Goal: Task Accomplishment & Management: Manage account settings

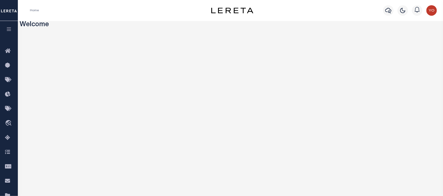
click at [8, 29] on icon "button" at bounding box center [9, 29] width 6 height 5
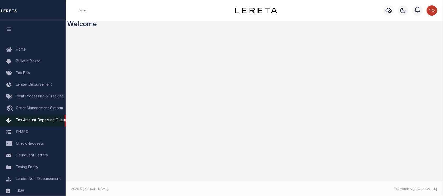
click at [36, 123] on span "Tax Amount Reporting Queue" at bounding box center [41, 121] width 51 height 4
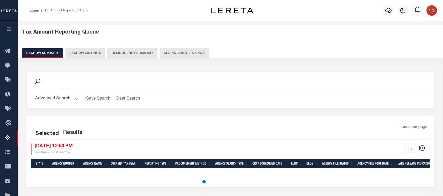
select select "100"
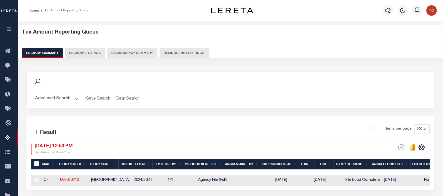
scroll to position [66, 0]
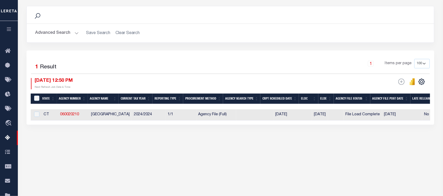
click at [62, 35] on button "Advanced Search" at bounding box center [57, 33] width 44 height 10
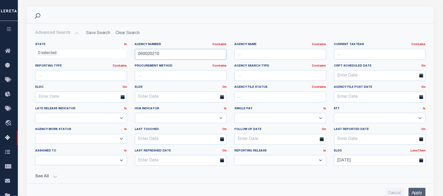
drag, startPoint x: 170, startPoint y: 56, endPoint x: 128, endPoint y: 54, distance: 41.8
click at [128, 54] on div "State In In AK AL AR AZ CA CO CT DC DE FL GA GU HI IA ID IL IN KS [GEOGRAPHIC_D…" at bounding box center [230, 107] width 398 height 128
paste input "12050000"
type input "120500000"
click at [423, 191] on input "Apply" at bounding box center [417, 193] width 17 height 11
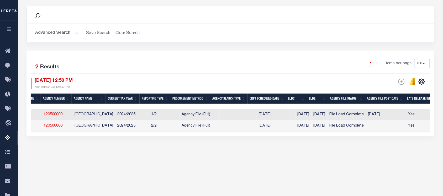
scroll to position [0, 0]
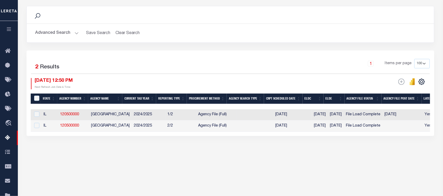
click at [157, 116] on td "2024/2025" at bounding box center [149, 114] width 34 height 11
checkbox input "true"
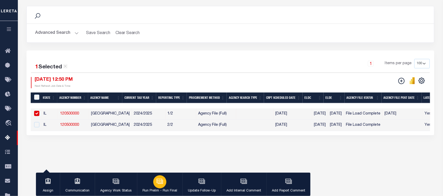
click at [154, 179] on div "button" at bounding box center [159, 182] width 13 height 13
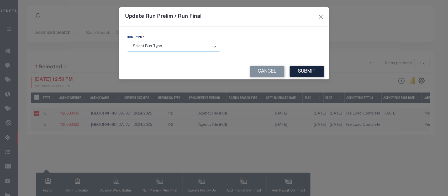
click at [182, 48] on select "- Select Run Type - Prelim Run Final Run" at bounding box center [173, 47] width 93 height 10
select select "F"
click at [127, 42] on select "- Select Run Type - Prelim Run Final Run" at bounding box center [173, 47] width 93 height 10
click at [251, 48] on input "text" at bounding box center [274, 47] width 93 height 10
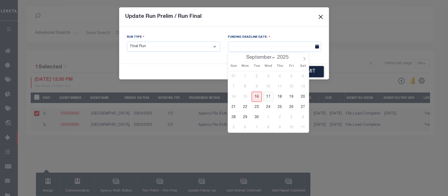
click at [266, 97] on span "17" at bounding box center [268, 97] width 10 height 10
type input "[DATE]"
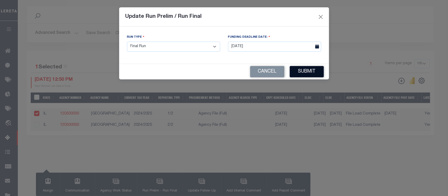
click at [317, 70] on button "Submit" at bounding box center [307, 71] width 34 height 11
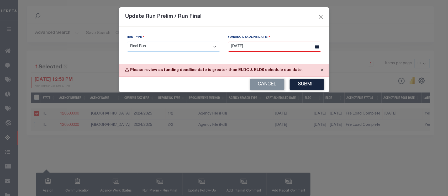
click at [322, 68] on button "Close" at bounding box center [322, 70] width 13 height 12
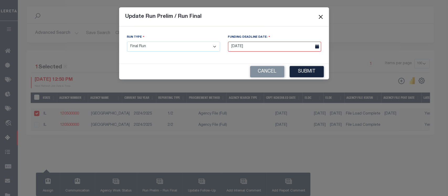
click at [321, 18] on button "Close" at bounding box center [320, 16] width 7 height 7
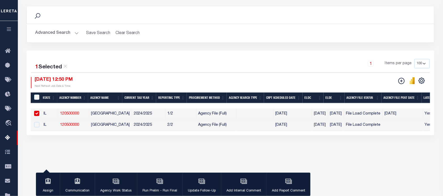
click at [69, 114] on link "120500000" at bounding box center [69, 114] width 19 height 4
checkbox input "false"
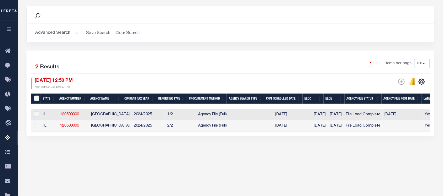
click at [69, 34] on button "Advanced Search" at bounding box center [57, 33] width 44 height 10
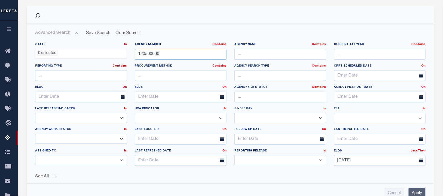
drag, startPoint x: 177, startPoint y: 55, endPoint x: 127, endPoint y: 54, distance: 50.2
click at [127, 54] on div "State In In AK AL AR AZ CA CO CT DC DE FL GA GU HI IA ID IL IN KS [GEOGRAPHIC_D…" at bounding box center [230, 107] width 398 height 128
click at [422, 164] on span at bounding box center [422, 160] width 13 height 11
click at [419, 153] on link "LessThen" at bounding box center [418, 151] width 15 height 3
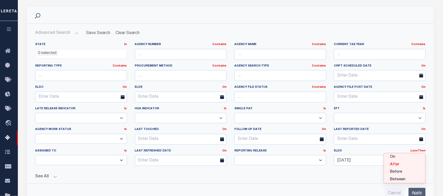
click at [400, 166] on link "After" at bounding box center [404, 165] width 41 height 8
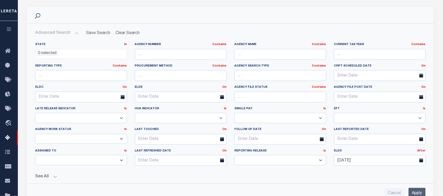
click at [414, 192] on input "Apply" at bounding box center [417, 193] width 17 height 11
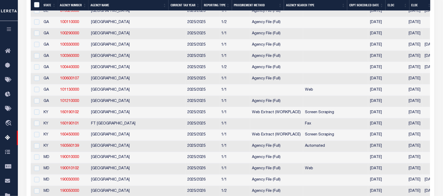
scroll to position [230, 0]
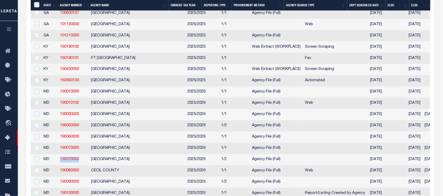
drag, startPoint x: 81, startPoint y: 169, endPoint x: 60, endPoint y: 168, distance: 21.0
click at [60, 166] on td "190070000" at bounding box center [73, 160] width 31 height 11
checkbox input "true"
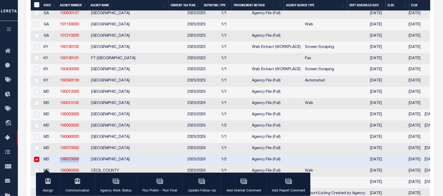
copy link "190070000"
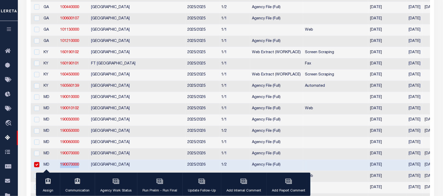
scroll to position [32, 0]
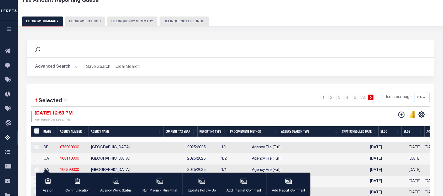
click at [58, 66] on button "Advanced Search" at bounding box center [57, 67] width 44 height 10
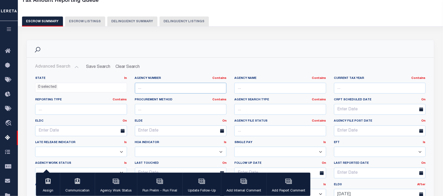
click at [159, 86] on input "text" at bounding box center [181, 88] width 92 height 11
paste input "190070000"
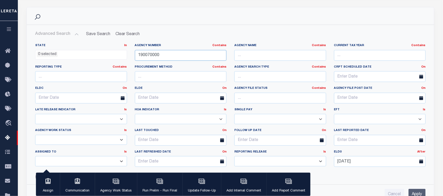
scroll to position [130, 0]
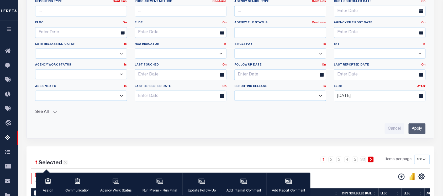
type input "190070000"
click at [420, 132] on input "Apply" at bounding box center [417, 129] width 17 height 11
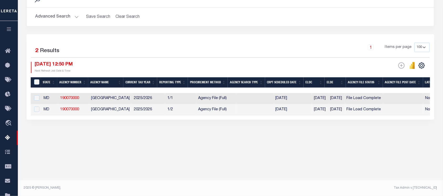
scroll to position [82, 0]
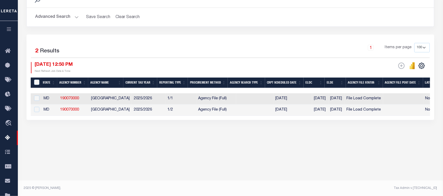
click at [236, 110] on td at bounding box center [254, 110] width 37 height 11
checkbox input "true"
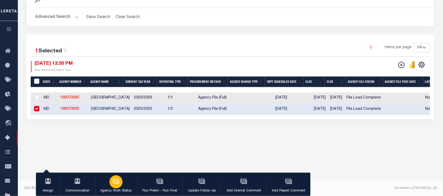
click at [118, 182] on icon "button" at bounding box center [116, 181] width 6 height 4
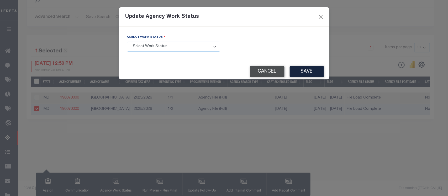
click at [279, 69] on button "Cancel" at bounding box center [267, 71] width 34 height 11
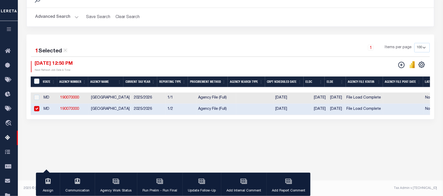
drag, startPoint x: 175, startPoint y: 119, endPoint x: 225, endPoint y: 118, distance: 49.9
click at [225, 115] on div "State Agency Number Agency Name Current Tax Year Reporting Type Procurement Met…" at bounding box center [231, 104] width 400 height 23
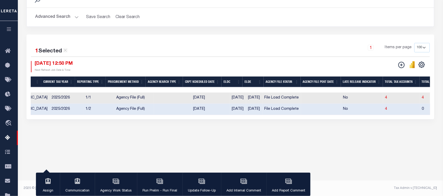
scroll to position [0, 123]
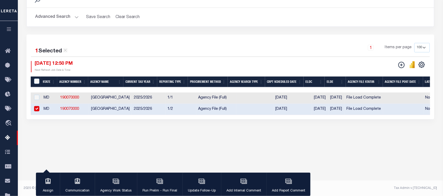
click at [159, 99] on td "2025/2026" at bounding box center [149, 98] width 34 height 11
checkbox input "true"
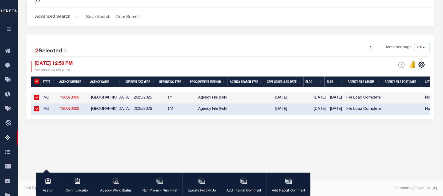
click at [187, 95] on td "1/1" at bounding box center [181, 98] width 31 height 11
checkbox input "false"
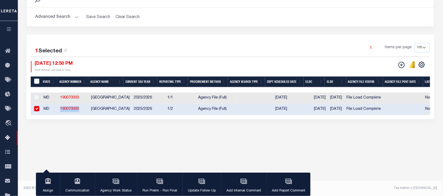
drag, startPoint x: 81, startPoint y: 110, endPoint x: 60, endPoint y: 110, distance: 21.0
click at [60, 110] on td "190070000" at bounding box center [73, 109] width 31 height 11
checkbox input "false"
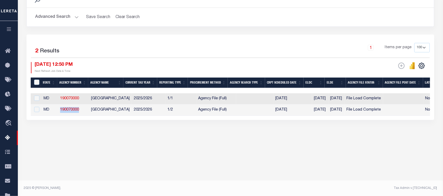
copy link "190070000"
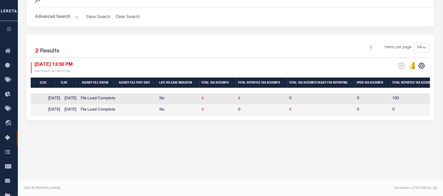
scroll to position [0, 301]
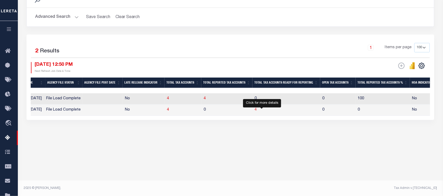
click at [257, 112] on span "4" at bounding box center [256, 110] width 2 height 4
select select "100"
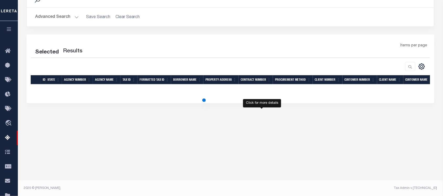
select select "100"
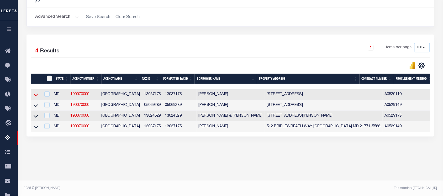
click at [36, 96] on icon at bounding box center [36, 95] width 4 height 6
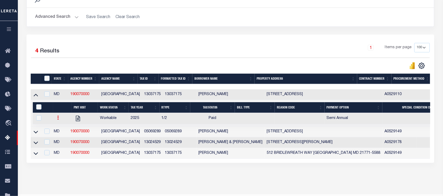
click at [58, 120] on icon at bounding box center [58, 118] width 2 height 4
click at [61, 137] on link "" at bounding box center [64, 135] width 18 height 9
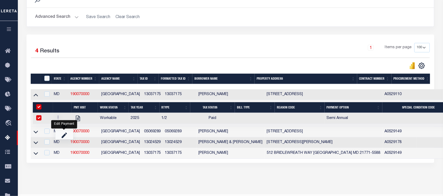
checkbox input "true"
select select "PYD"
type input "$3,444.88"
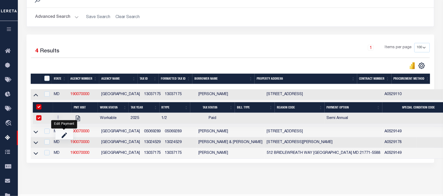
type input "[DATE]"
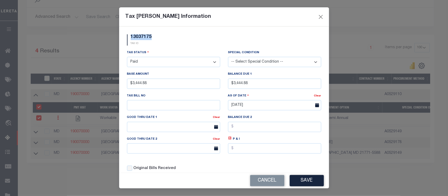
drag, startPoint x: 154, startPoint y: 37, endPoint x: 129, endPoint y: 38, distance: 25.2
click at [128, 38] on div "13037175 TAX ID" at bounding box center [139, 39] width 33 height 11
copy h5 "13037175"
click at [323, 15] on button "Close" at bounding box center [320, 16] width 7 height 7
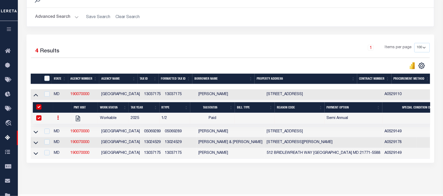
click at [38, 95] on link at bounding box center [36, 95] width 6 height 4
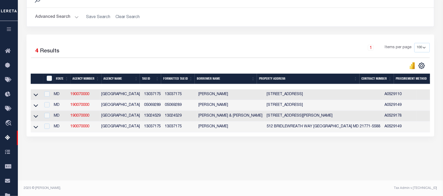
scroll to position [0, 0]
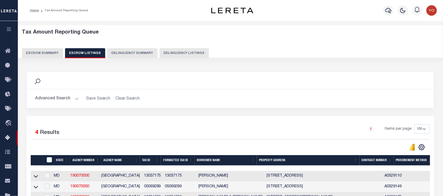
click at [40, 55] on button "Escrow Summary" at bounding box center [42, 53] width 41 height 10
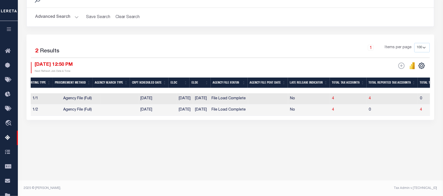
scroll to position [0, 113]
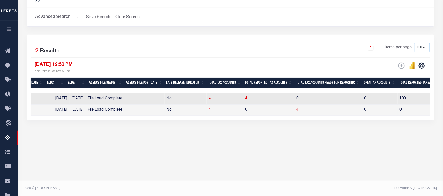
click at [158, 112] on td at bounding box center [144, 110] width 40 height 11
checkbox input "true"
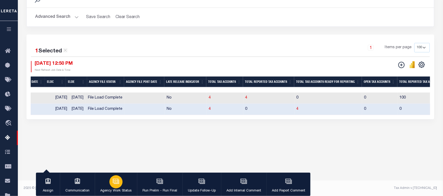
click at [121, 186] on div "button" at bounding box center [115, 182] width 13 height 13
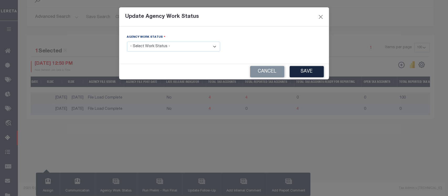
click at [176, 49] on select "- Select Work Status - New In Progress Pending Agency Follow-up Pending QC Read…" at bounding box center [173, 47] width 93 height 10
select select "6"
click at [127, 42] on select "- Select Work Status - New In Progress Pending Agency Follow-up Pending QC Read…" at bounding box center [173, 47] width 93 height 10
click at [305, 69] on button "Save" at bounding box center [307, 71] width 34 height 11
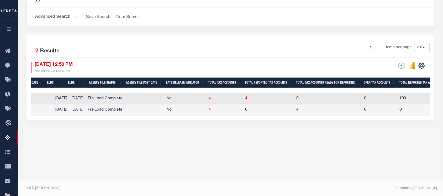
click at [147, 111] on td at bounding box center [144, 110] width 40 height 11
checkbox input "true"
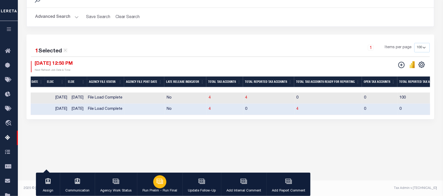
click at [160, 180] on icon "button" at bounding box center [160, 181] width 6 height 4
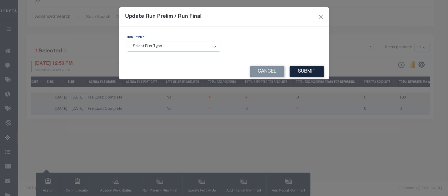
click at [191, 47] on select "- Select Run Type - Prelim Run Final Run" at bounding box center [173, 47] width 93 height 10
select select "F"
click at [127, 42] on select "- Select Run Type - Prelim Run Final Run" at bounding box center [173, 47] width 93 height 10
click at [263, 49] on input "text" at bounding box center [274, 47] width 93 height 10
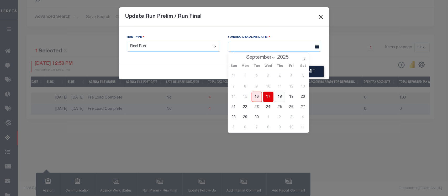
click at [282, 98] on span "18" at bounding box center [280, 97] width 10 height 10
type input "[DATE]"
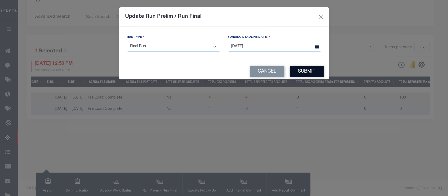
click at [293, 72] on button "Submit" at bounding box center [307, 71] width 34 height 11
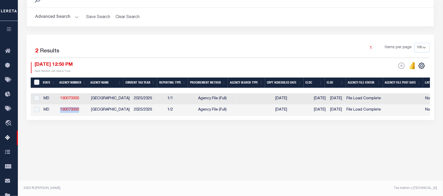
drag, startPoint x: 84, startPoint y: 111, endPoint x: 59, endPoint y: 111, distance: 24.9
click at [59, 111] on td "190070000" at bounding box center [73, 110] width 31 height 11
checkbox input "true"
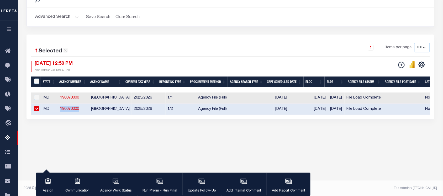
copy link "190070000"
click at [120, 16] on button "Clear Search" at bounding box center [127, 17] width 29 height 10
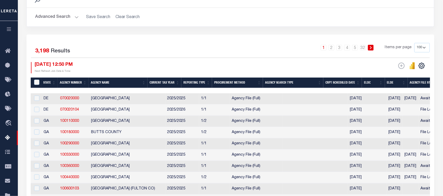
click at [78, 17] on h2 "Advanced Search Save Search Clear Search" at bounding box center [230, 17] width 399 height 10
click at [73, 20] on button "Advanced Search" at bounding box center [57, 17] width 44 height 10
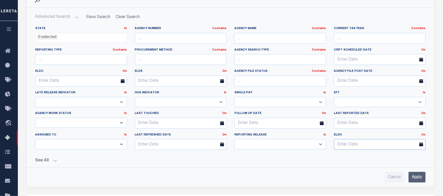
click at [392, 142] on input "text" at bounding box center [380, 144] width 92 height 11
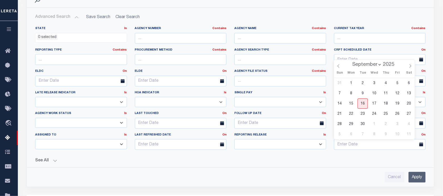
click at [423, 133] on div "Last Reported Date On On After Before Between" at bounding box center [380, 123] width 100 height 22
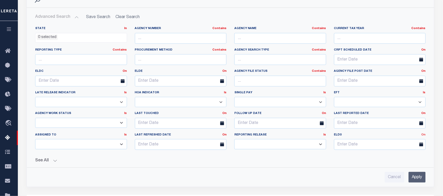
click at [423, 135] on link "On" at bounding box center [424, 135] width 4 height 3
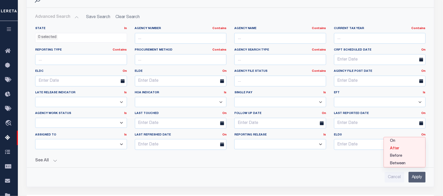
click at [394, 148] on link "After" at bounding box center [404, 149] width 41 height 8
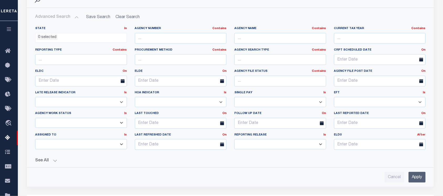
click at [411, 180] on input "Apply" at bounding box center [417, 177] width 17 height 11
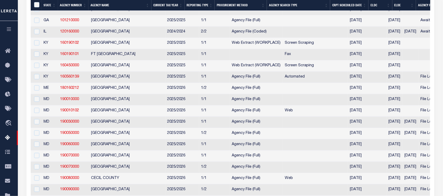
scroll to position [311, 0]
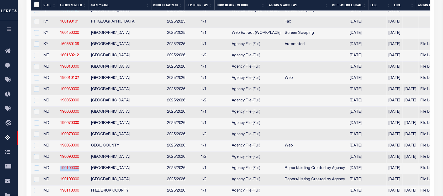
drag, startPoint x: 83, startPoint y: 180, endPoint x: 60, endPoint y: 180, distance: 22.3
click at [60, 175] on td "190100000" at bounding box center [73, 168] width 31 height 11
checkbox input "true"
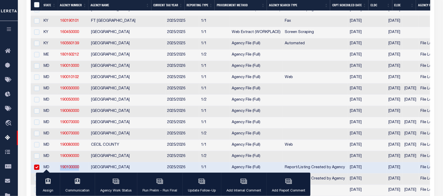
scroll to position [311, 0]
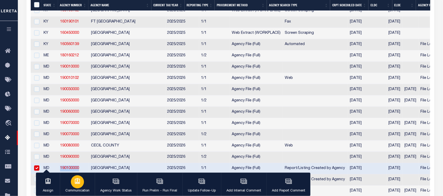
copy link "190100000"
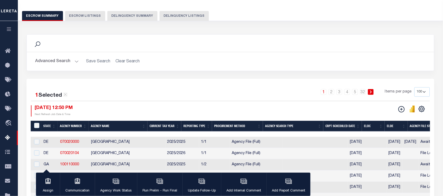
scroll to position [0, 0]
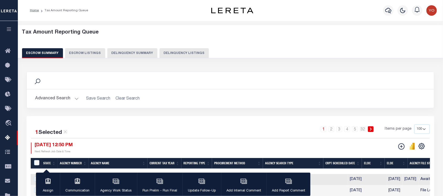
click at [64, 94] on button "Advanced Search" at bounding box center [57, 99] width 44 height 10
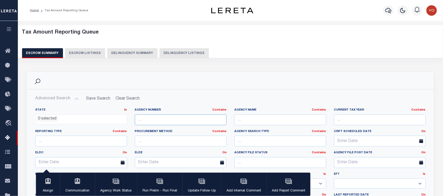
click at [153, 119] on input "text" at bounding box center [181, 120] width 92 height 11
paste input "190100000"
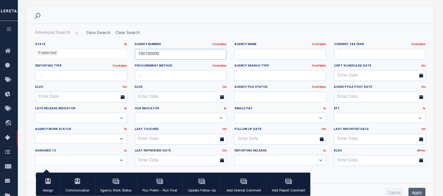
scroll to position [164, 0]
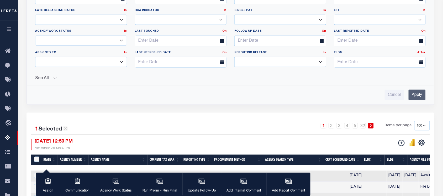
type input "190100000"
click at [412, 98] on input "Apply" at bounding box center [417, 95] width 17 height 11
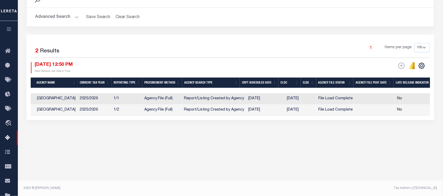
scroll to position [0, 209]
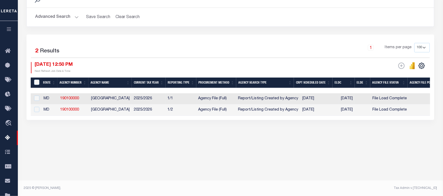
click at [89, 100] on td "[GEOGRAPHIC_DATA]" at bounding box center [110, 98] width 43 height 11
checkbox input "true"
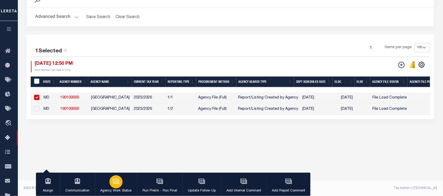
click at [115, 181] on icon "button" at bounding box center [116, 181] width 4 height 2
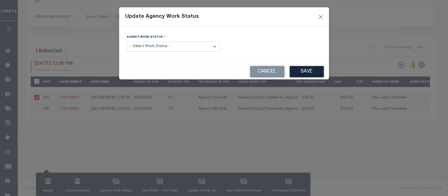
click at [162, 46] on select "- Select Work Status - New In Progress Pending Agency Follow-up Pending QC Read…" at bounding box center [173, 47] width 93 height 10
select select "6"
click at [127, 42] on select "- Select Work Status - New In Progress Pending Agency Follow-up Pending QC Read…" at bounding box center [173, 47] width 93 height 10
click at [314, 70] on button "Save" at bounding box center [307, 71] width 34 height 11
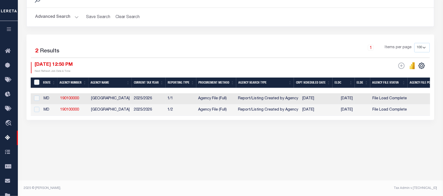
click at [164, 99] on td "2025/2026" at bounding box center [149, 98] width 34 height 11
checkbox input "true"
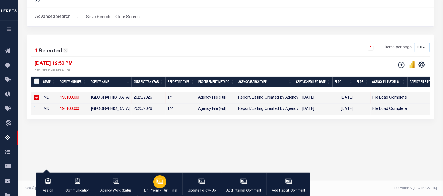
click at [157, 179] on icon "button" at bounding box center [159, 181] width 7 height 7
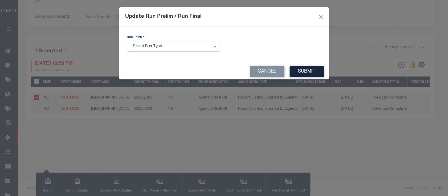
click at [177, 49] on select "- Select Run Type - Prelim Run Final Run" at bounding box center [173, 47] width 93 height 10
select select "F"
click at [127, 42] on select "- Select Run Type - Prelim Run Final Run" at bounding box center [173, 47] width 93 height 10
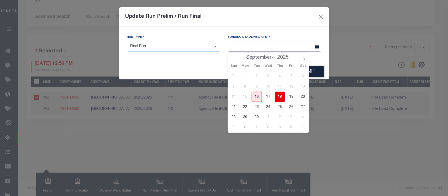
click at [271, 49] on input "text" at bounding box center [274, 47] width 93 height 10
click at [280, 96] on span "18" at bounding box center [280, 97] width 10 height 10
type input "[DATE]"
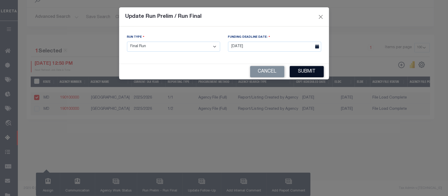
click at [308, 68] on button "Submit" at bounding box center [307, 71] width 34 height 11
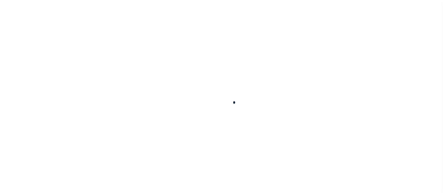
select select
checkbox input "false"
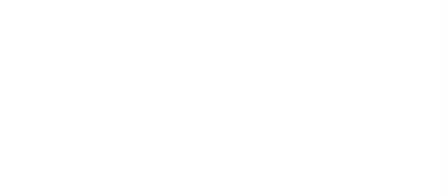
checkbox input "false"
type input "1709900000"
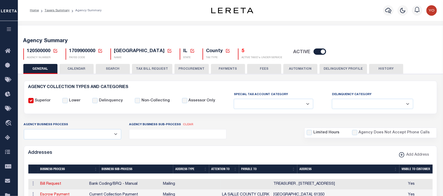
scroll to position [66, 0]
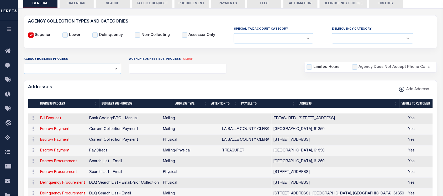
click at [86, 6] on button "CALENDAR" at bounding box center [77, 3] width 34 height 10
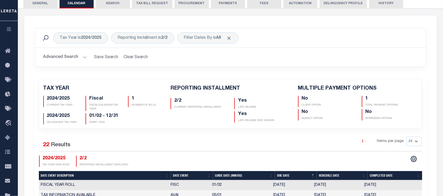
checkbox input "false"
type input "1"
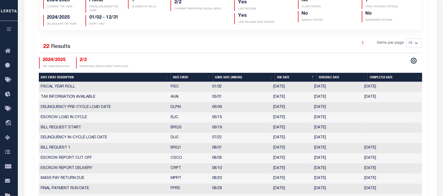
scroll to position [197, 0]
